Goal: Find specific page/section: Locate a particular part of the current website

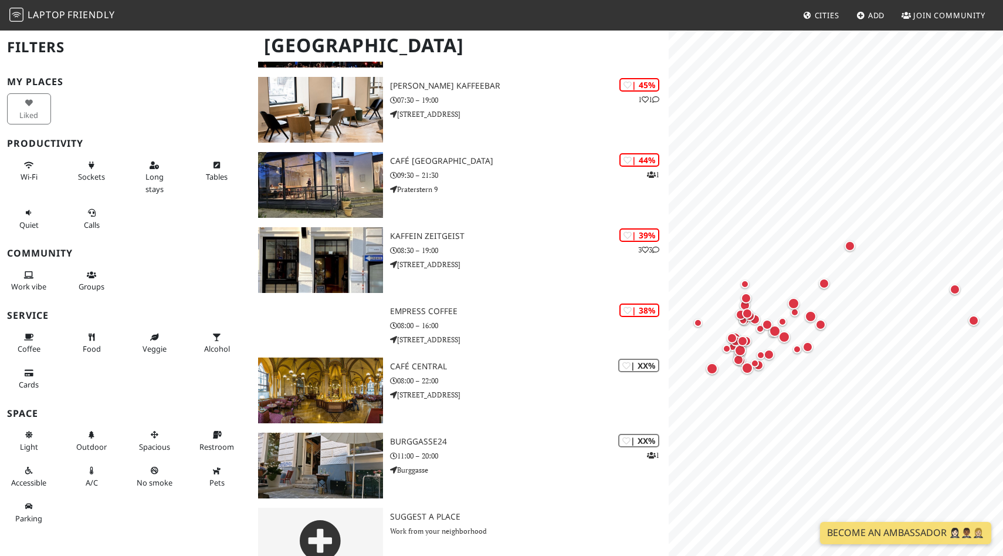
scroll to position [3383, 0]
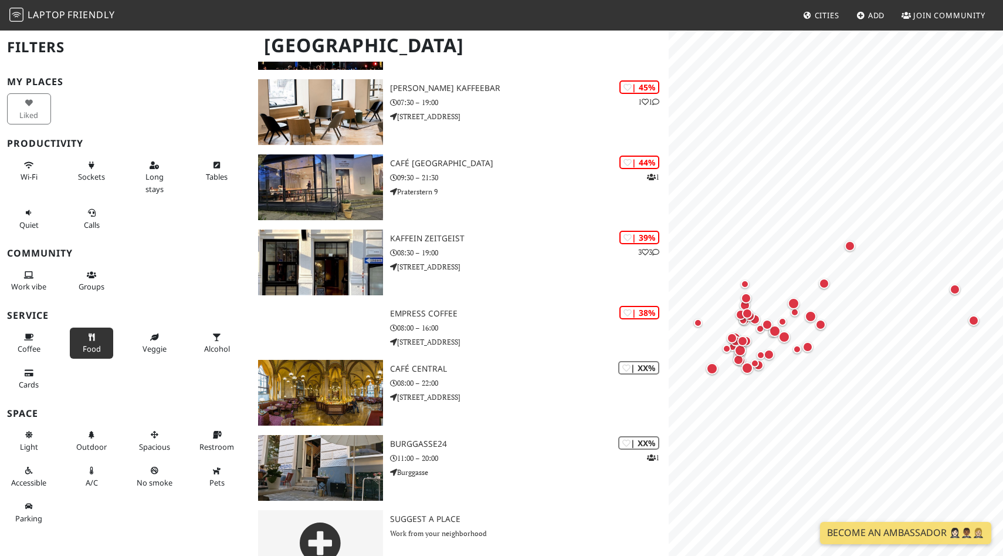
click at [95, 340] on button "Food" at bounding box center [92, 342] width 44 height 31
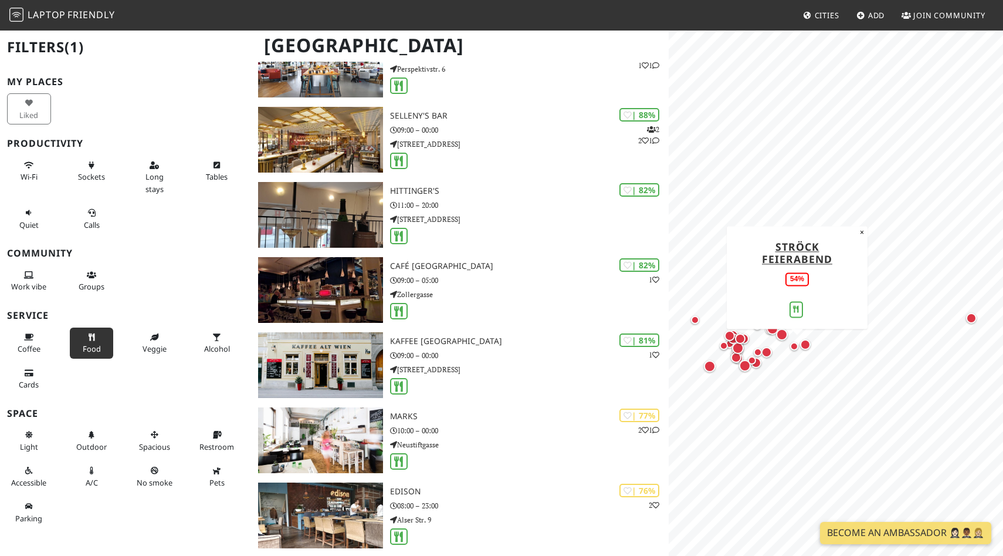
scroll to position [0, 0]
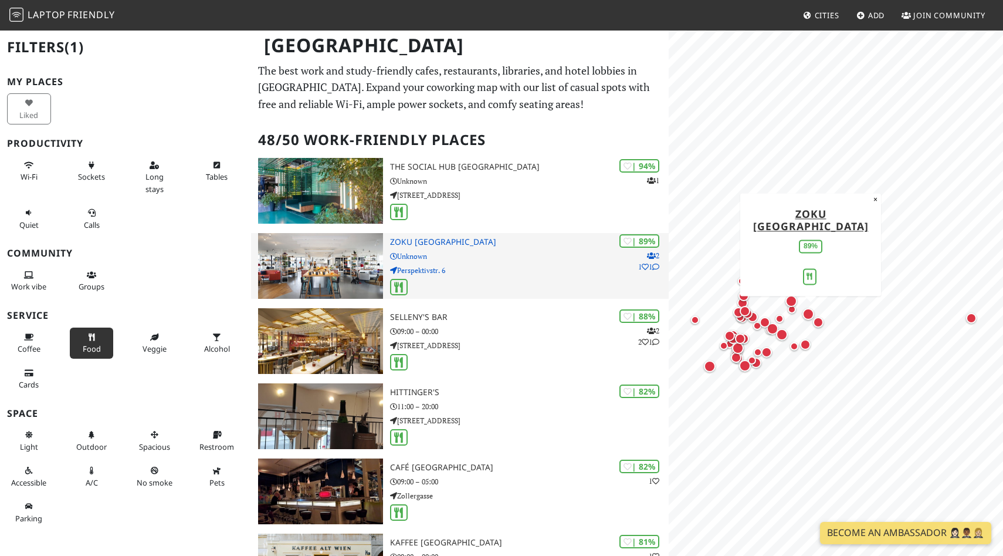
click at [421, 239] on h3 "Zoku [GEOGRAPHIC_DATA]" at bounding box center [529, 242] width 279 height 10
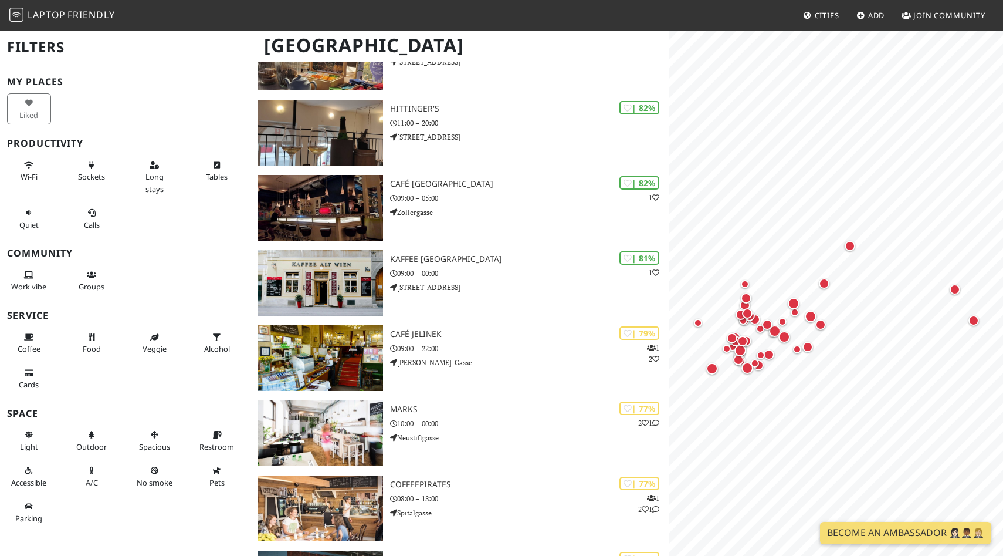
scroll to position [437, 0]
